Goal: Information Seeking & Learning: Learn about a topic

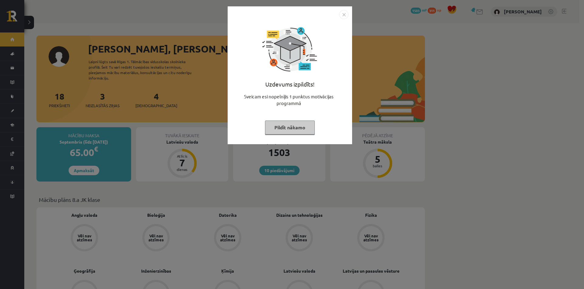
click at [303, 128] on button "Pildīt nākamo" at bounding box center [290, 127] width 50 height 14
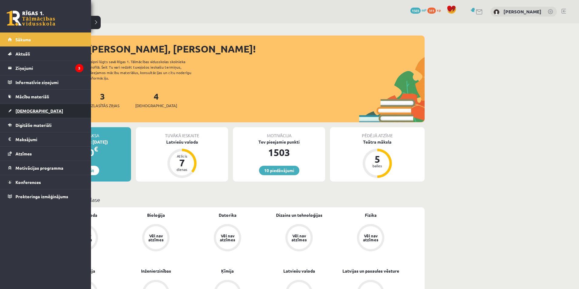
click at [15, 108] on span "[DEMOGRAPHIC_DATA]" at bounding box center [39, 110] width 48 height 5
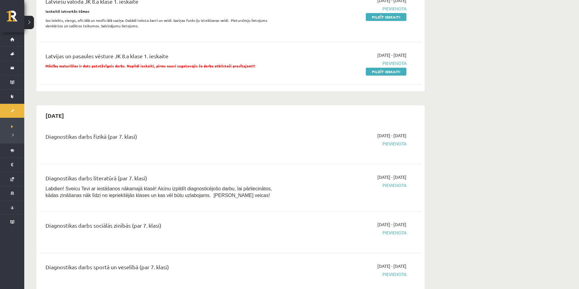
scroll to position [182, 0]
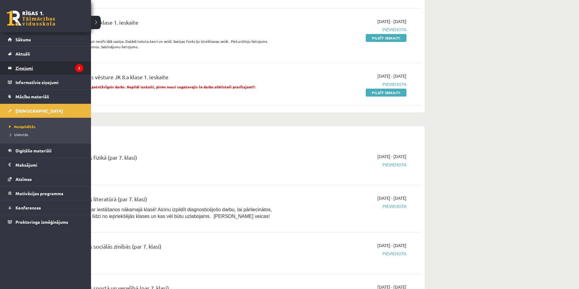
click at [27, 67] on legend "Ziņojumi 3" at bounding box center [49, 68] width 68 height 14
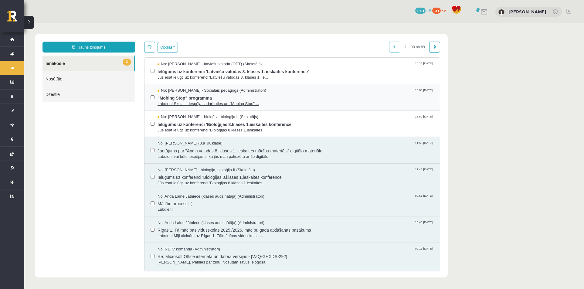
click at [219, 97] on span ""Mobing Stop" programma" at bounding box center [295, 97] width 276 height 8
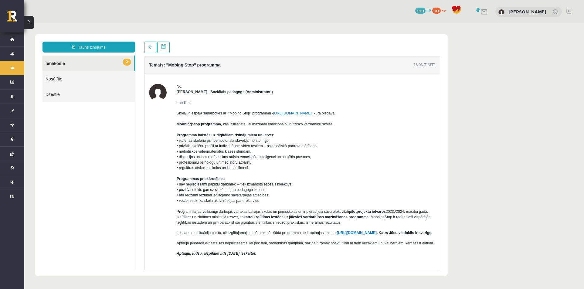
click at [110, 58] on link "2 Ienākošie" at bounding box center [87, 63] width 91 height 15
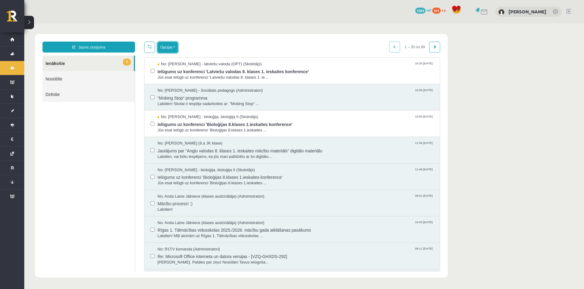
click at [161, 47] on button "Opcijas" at bounding box center [167, 47] width 20 height 11
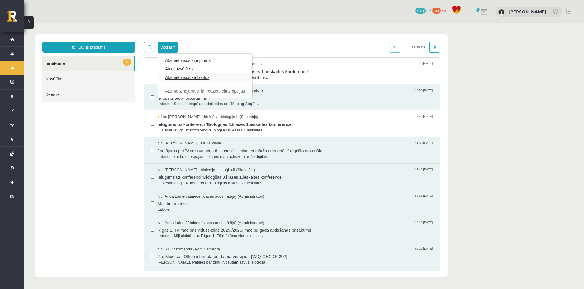
click at [175, 77] on link "Atzīmēt visus kā lasītus" at bounding box center [205, 77] width 80 height 6
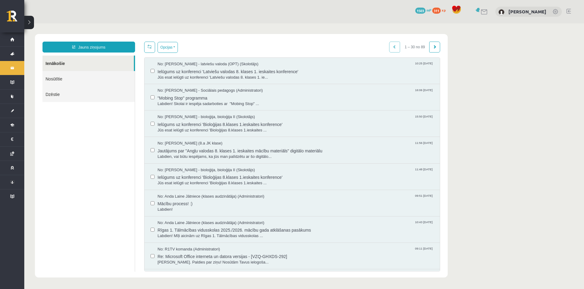
click at [307, 13] on div "10 Dāvanas 1503 mP 311 xp [PERSON_NAME]" at bounding box center [303, 11] width 559 height 23
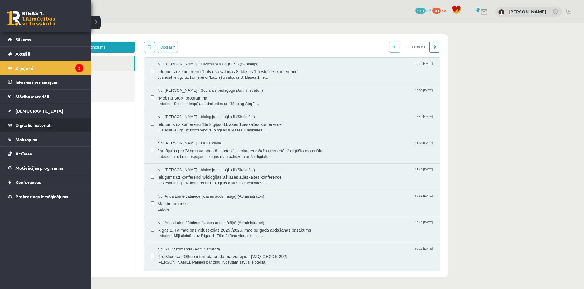
click at [19, 126] on span "Digitālie materiāli" at bounding box center [33, 124] width 36 height 5
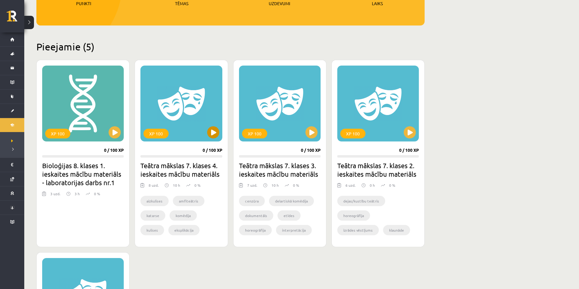
scroll to position [121, 0]
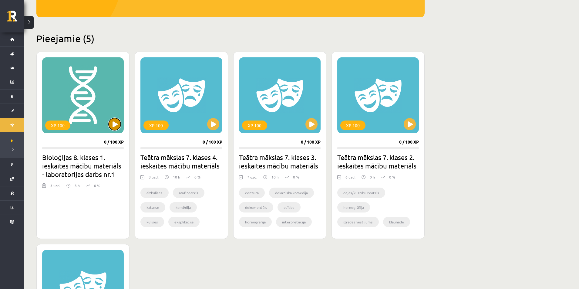
click at [117, 126] on button at bounding box center [115, 124] width 12 height 12
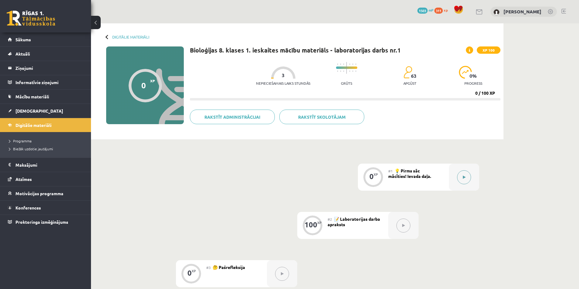
click at [454, 182] on div at bounding box center [464, 176] width 30 height 27
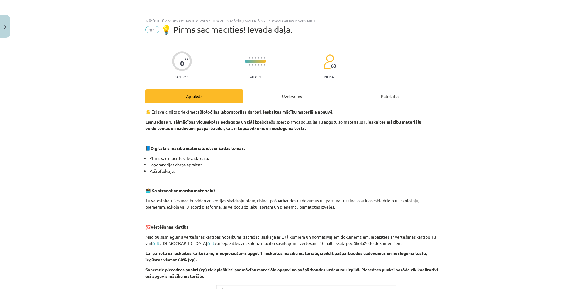
click at [270, 99] on div "Uzdevums" at bounding box center [292, 96] width 98 height 14
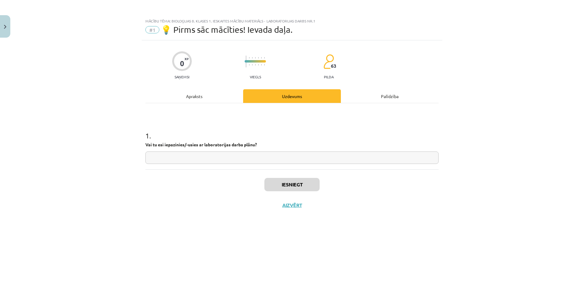
click at [271, 163] on input "text" at bounding box center [291, 157] width 293 height 12
type input "**"
click at [296, 181] on button "Iesniegt" at bounding box center [291, 184] width 55 height 13
click at [290, 210] on button "Nākamā nodarbība" at bounding box center [291, 209] width 59 height 14
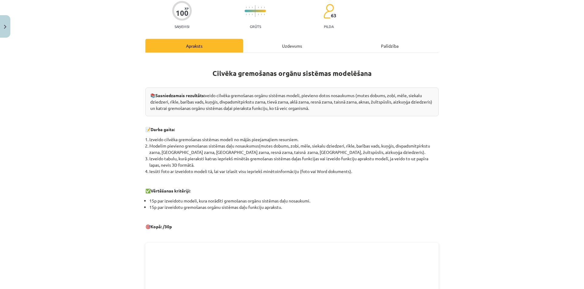
scroll to position [37, 0]
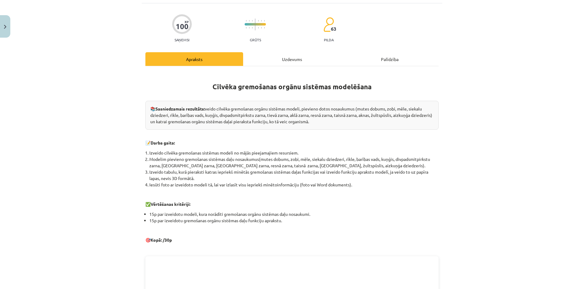
click at [273, 54] on div "Uzdevums" at bounding box center [292, 59] width 98 height 14
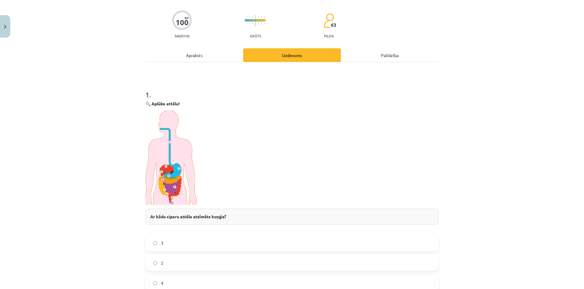
scroll to position [76, 0]
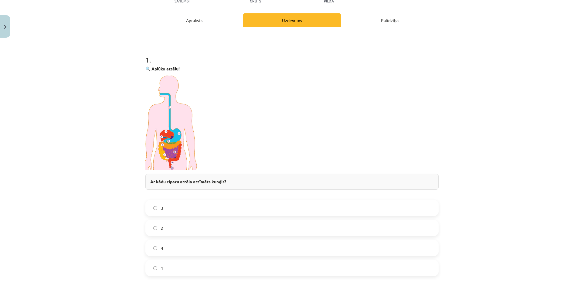
click at [182, 139] on img at bounding box center [171, 123] width 53 height 94
click at [170, 123] on img at bounding box center [171, 123] width 53 height 94
click at [176, 225] on label "2" at bounding box center [292, 227] width 292 height 15
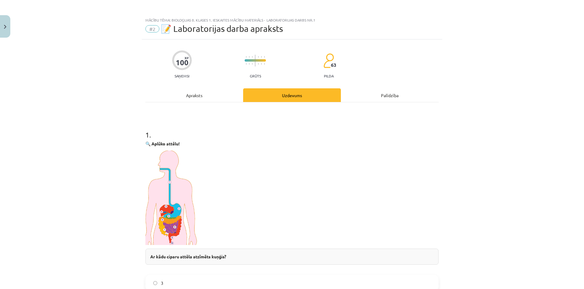
scroll to position [0, 0]
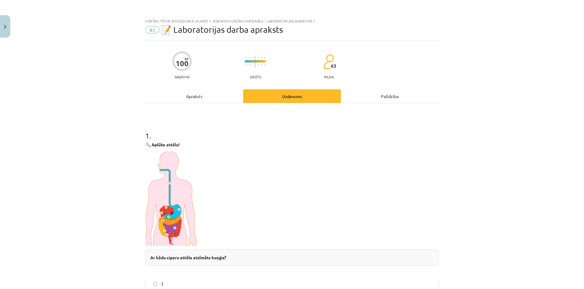
click at [177, 98] on div "Apraksts" at bounding box center [194, 96] width 98 height 14
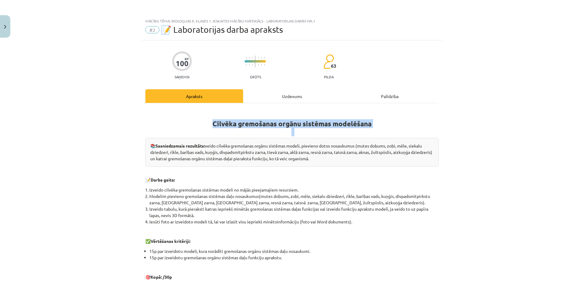
drag, startPoint x: 142, startPoint y: 144, endPoint x: 103, endPoint y: 105, distance: 54.9
click at [105, 106] on div "Mācību tēma: Bioloģijas 8. klases 1. ieskaites mācību materiāls - laboratorijas…" at bounding box center [292, 144] width 584 height 289
click at [130, 132] on div "Mācību tēma: Bioloģijas 8. klases 1. ieskaites mācību materiāls - laboratorijas…" at bounding box center [292, 144] width 584 height 289
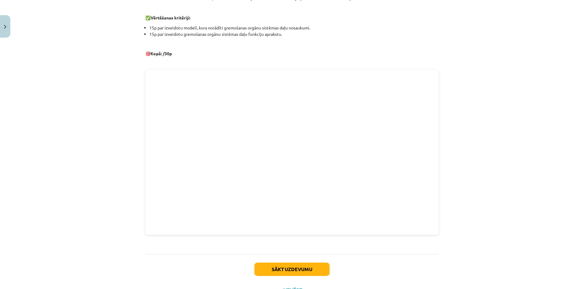
scroll to position [212, 0]
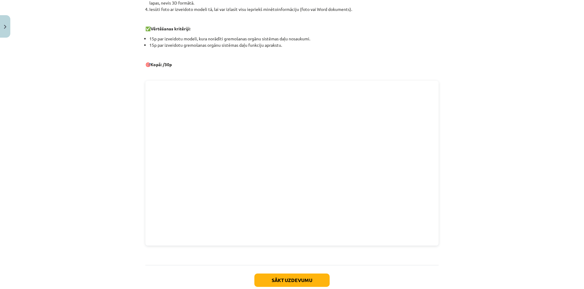
click at [490, 177] on div "Mācību tēma: Bioloģijas 8. klases 1. ieskaites mācību materiāls - laboratorijas…" at bounding box center [292, 144] width 584 height 289
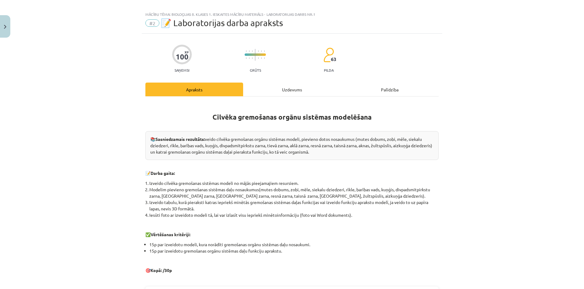
scroll to position [0, 0]
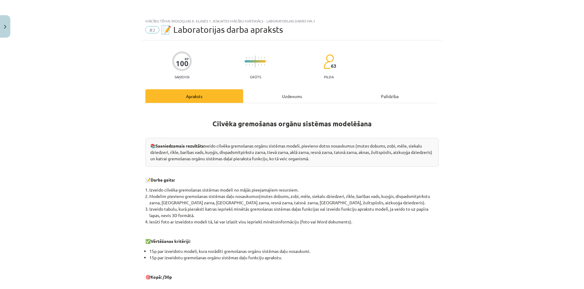
click at [272, 100] on div "Uzdevums" at bounding box center [292, 96] width 98 height 14
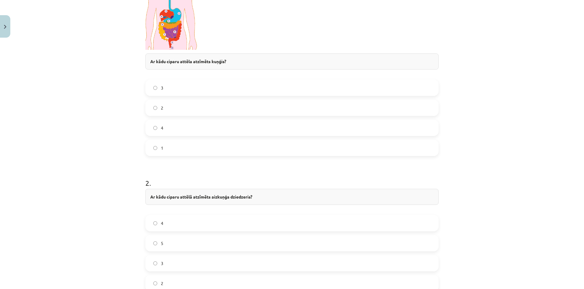
scroll to position [197, 0]
drag, startPoint x: 210, startPoint y: 194, endPoint x: 260, endPoint y: 192, distance: 49.8
click at [260, 192] on div "Ar kādu ciparu attēlā atzīmēts aizkuņģa dziedzeris?" at bounding box center [291, 195] width 293 height 16
copy strong "aizkuņģa dziedzeris?"
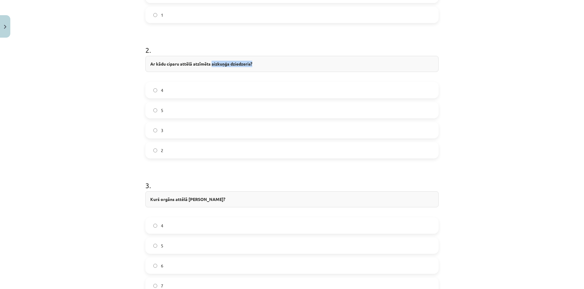
scroll to position [349, 0]
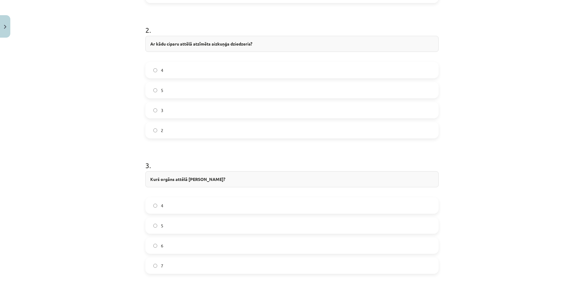
click at [149, 88] on label "5" at bounding box center [292, 89] width 292 height 15
drag, startPoint x: 195, startPoint y: 178, endPoint x: 207, endPoint y: 177, distance: 11.6
click at [207, 177] on strong "Kurš orgāns attēlā ražo žulti?" at bounding box center [187, 178] width 75 height 5
copy strong "žulti?"
click at [169, 153] on h1 "3 ." at bounding box center [291, 159] width 293 height 19
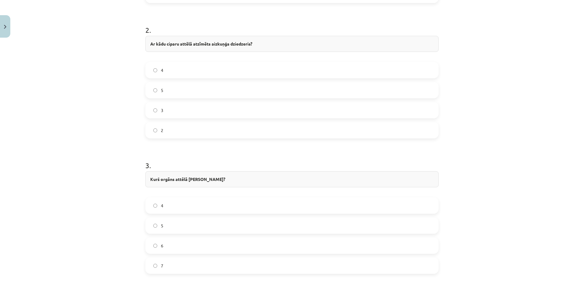
scroll to position [470, 0]
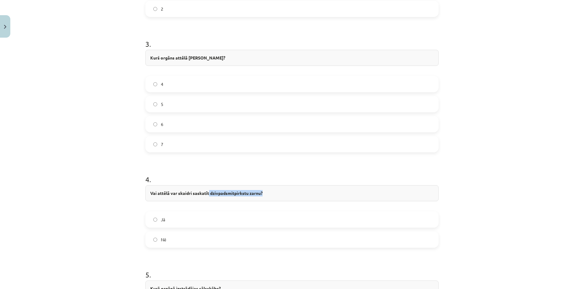
drag, startPoint x: 207, startPoint y: 192, endPoint x: 272, endPoint y: 198, distance: 65.2
click at [272, 198] on div "Vai attēlā var skaidri saskatīt dzivpadsmitpirkstu zarnu?" at bounding box center [291, 193] width 293 height 16
copy strong "dzivpadsmitpirkstu zarnu?"
click at [126, 168] on div "Mācību tēma: Bioloģijas 8. klases 1. ieskaites mācību materiāls - laboratorijas…" at bounding box center [292, 144] width 584 height 289
click at [155, 224] on label "Jā" at bounding box center [292, 219] width 292 height 15
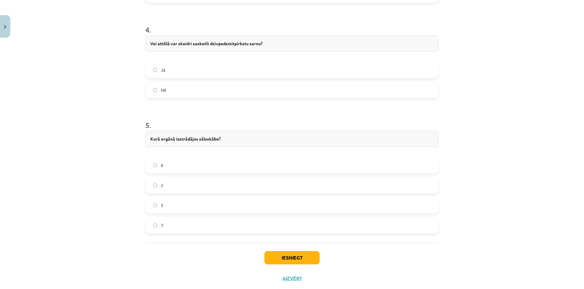
scroll to position [622, 0]
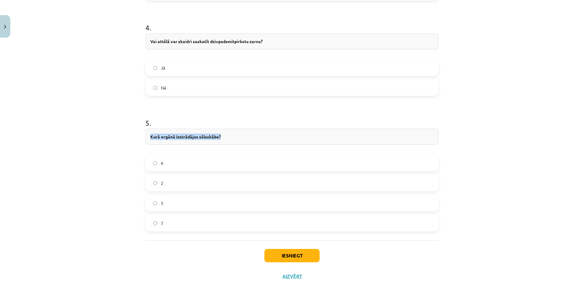
drag, startPoint x: 220, startPoint y: 133, endPoint x: 146, endPoint y: 138, distance: 73.3
click at [146, 138] on div "Kurā orgānā izstrādājas sālsskābe?" at bounding box center [291, 137] width 293 height 16
copy strong "Kurā orgānā izstrādājas sālsskābe?"
click at [151, 96] on div "Nē" at bounding box center [291, 87] width 293 height 16
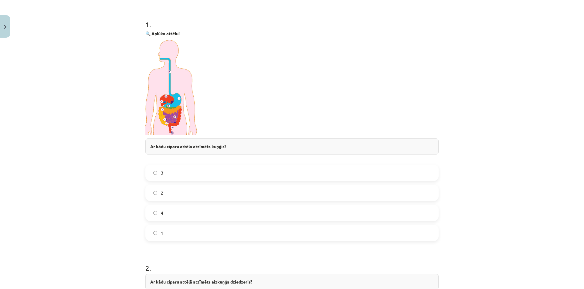
scroll to position [106, 0]
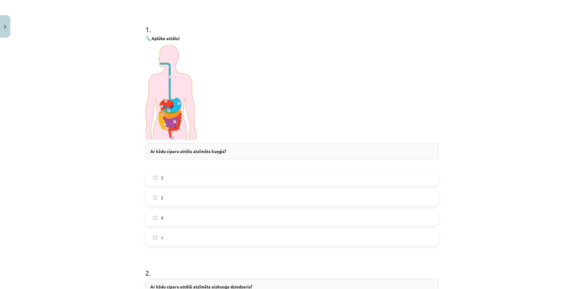
drag, startPoint x: 128, startPoint y: 58, endPoint x: 273, endPoint y: 89, distance: 148.4
click at [273, 89] on div "Mācību tēma: Bioloģijas 8. klases 1. ieskaites mācību materiāls - laboratorijas…" at bounding box center [292, 144] width 584 height 289
click at [222, 101] on p at bounding box center [291, 92] width 293 height 94
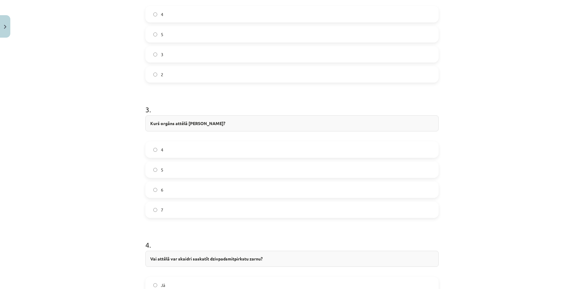
scroll to position [394, 0]
